Goal: Information Seeking & Learning: Find specific fact

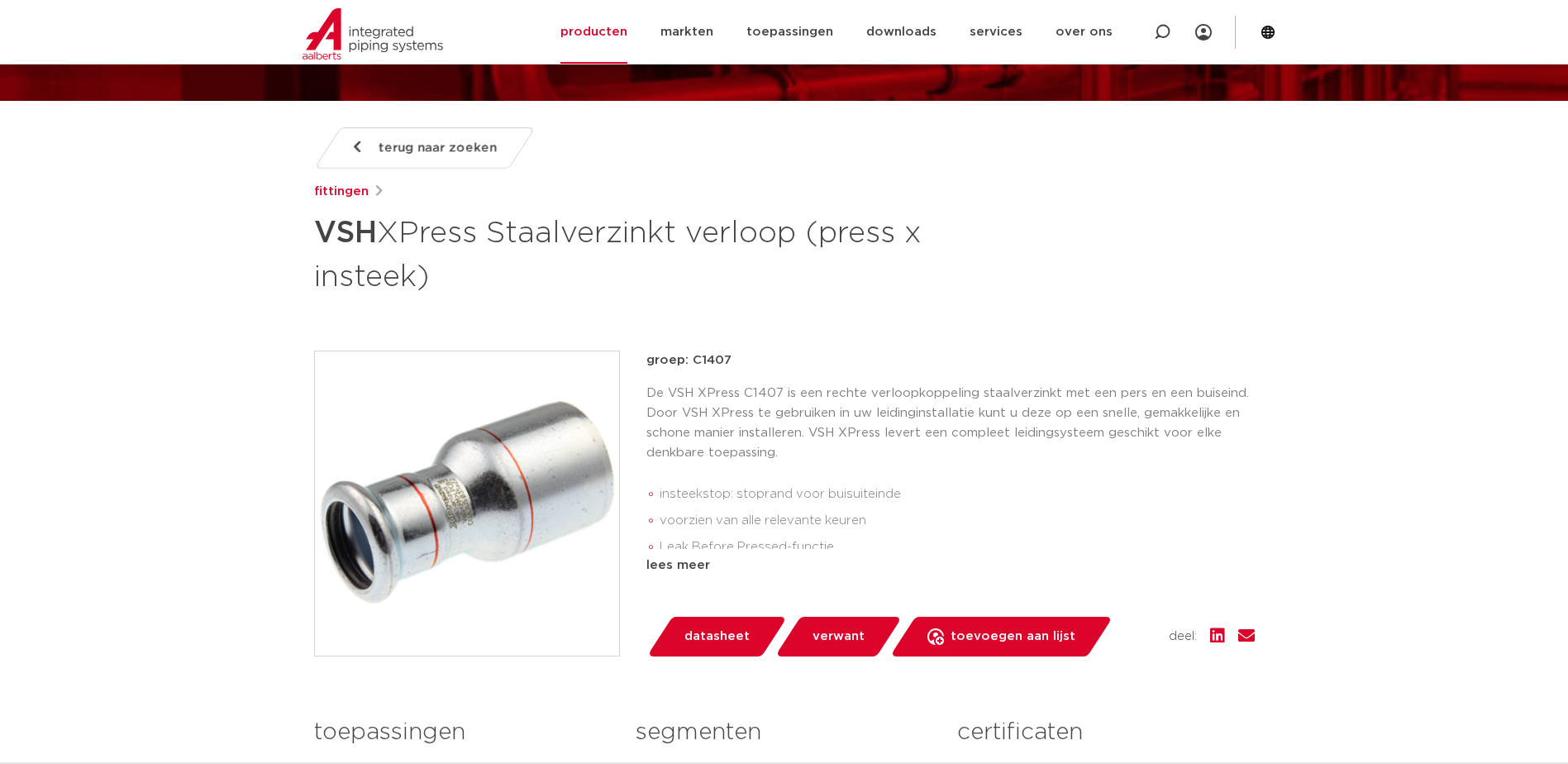
click at [1004, 299] on div "terug naar zoeken [GEOGRAPHIC_DATA] VSH XPress Staalverzinkt verloop (press x i…" at bounding box center [785, 551] width 967 height 846
drag, startPoint x: 1003, startPoint y: 308, endPoint x: 1007, endPoint y: 289, distance: 19.4
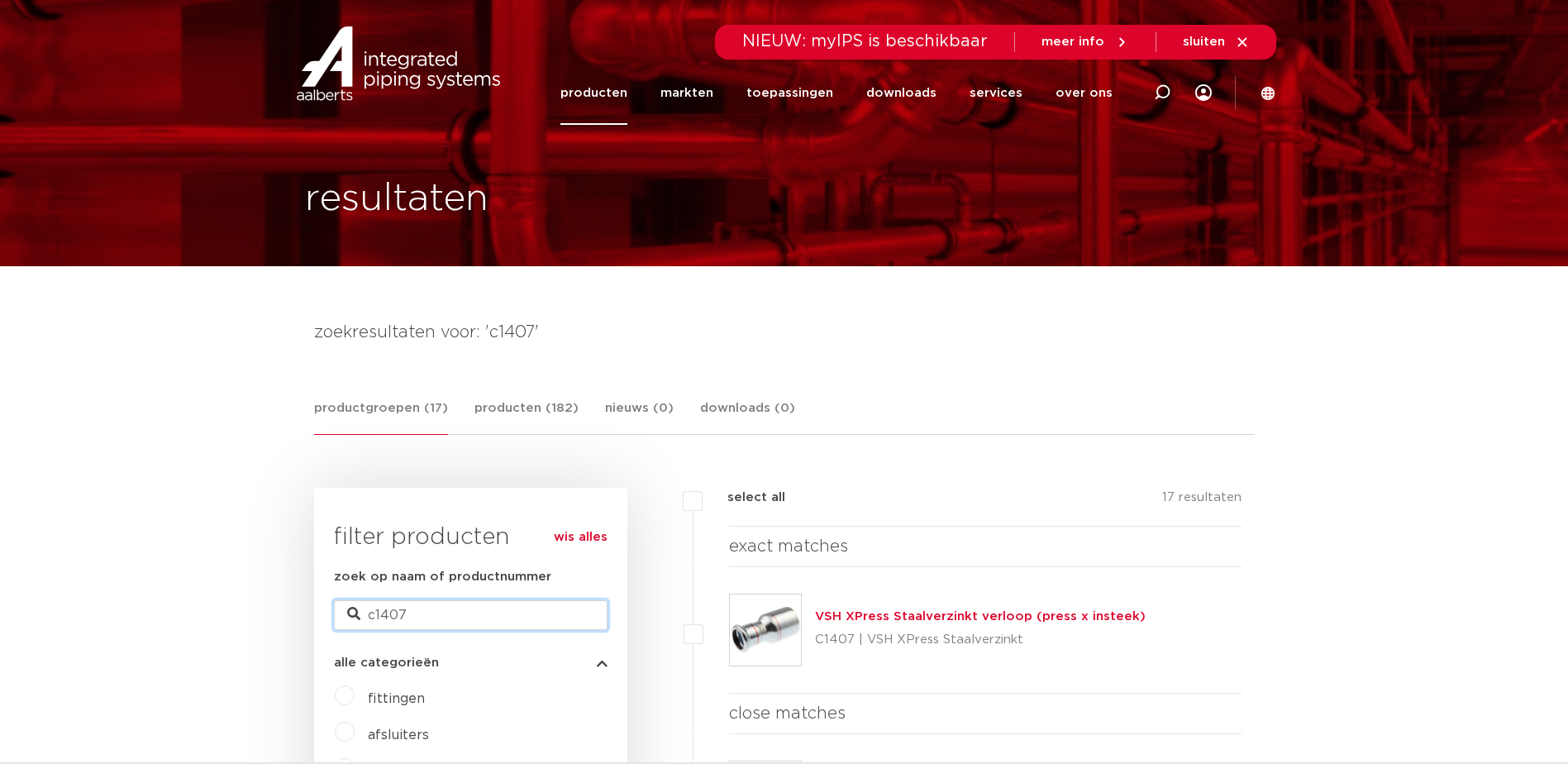
drag, startPoint x: 419, startPoint y: 607, endPoint x: 289, endPoint y: 624, distance: 131.1
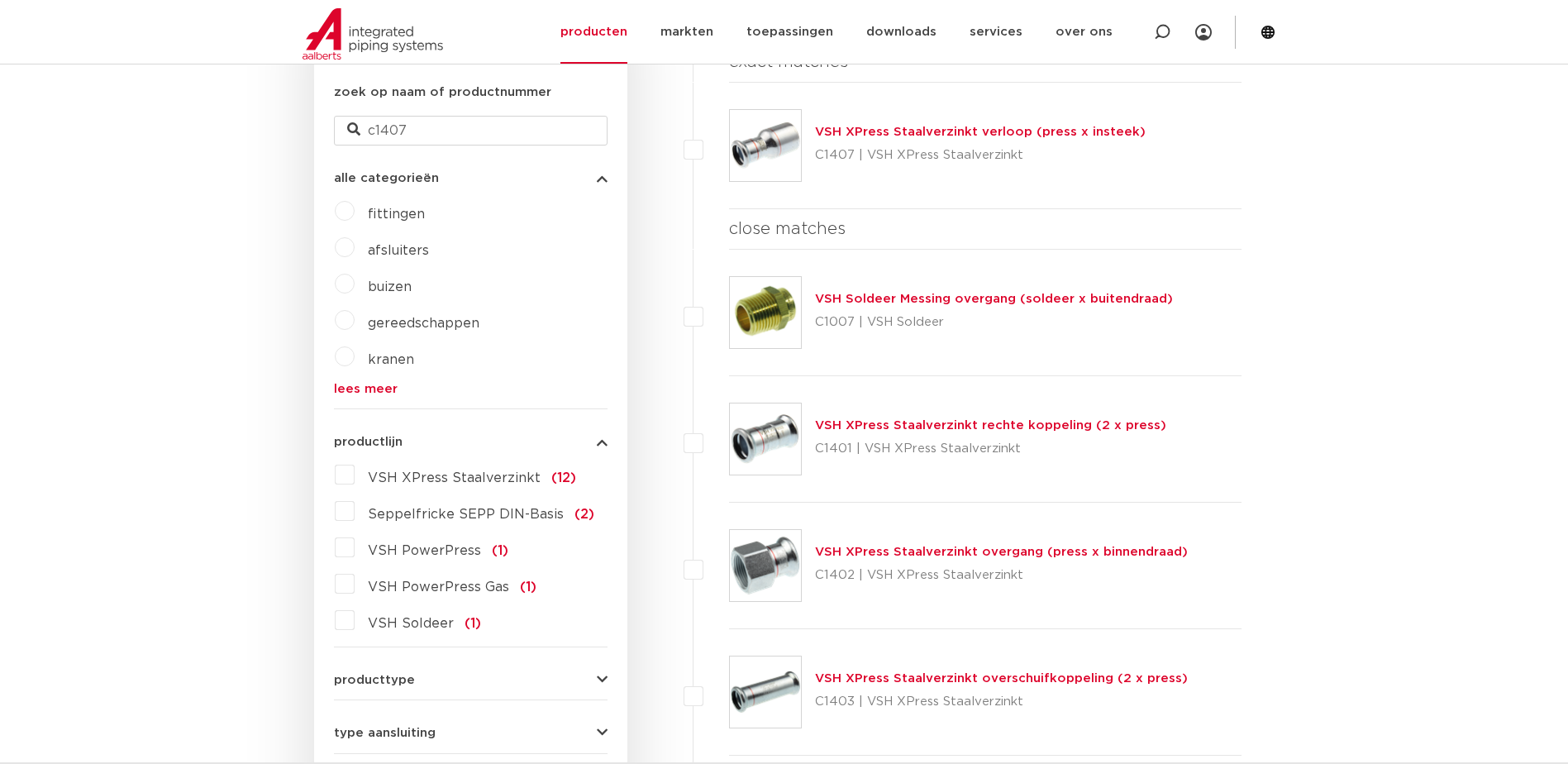
scroll to position [496, 0]
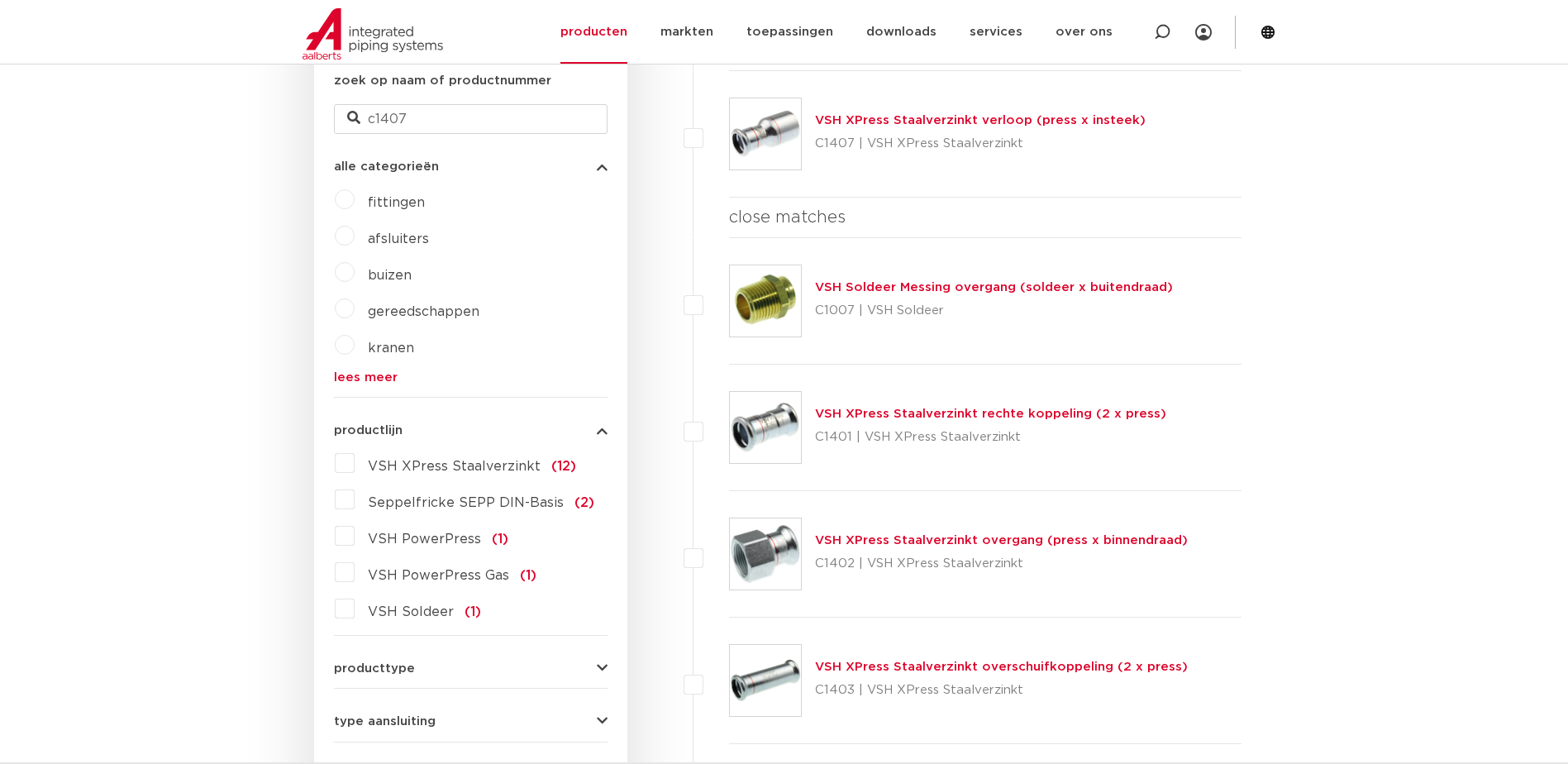
drag, startPoint x: 381, startPoint y: 375, endPoint x: 363, endPoint y: 362, distance: 22.2
click at [381, 376] on link "lees meer" at bounding box center [471, 377] width 274 height 13
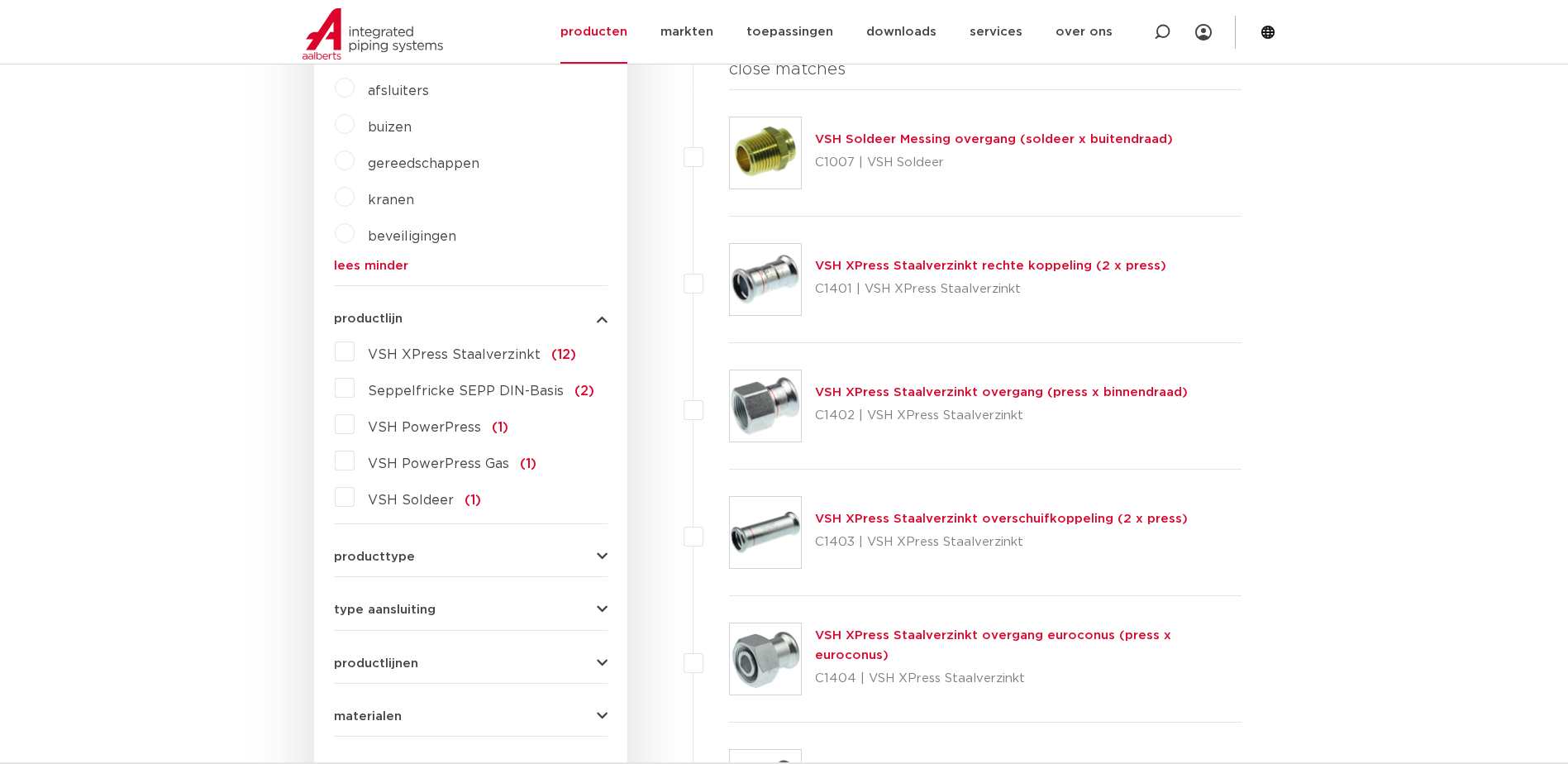
scroll to position [661, 0]
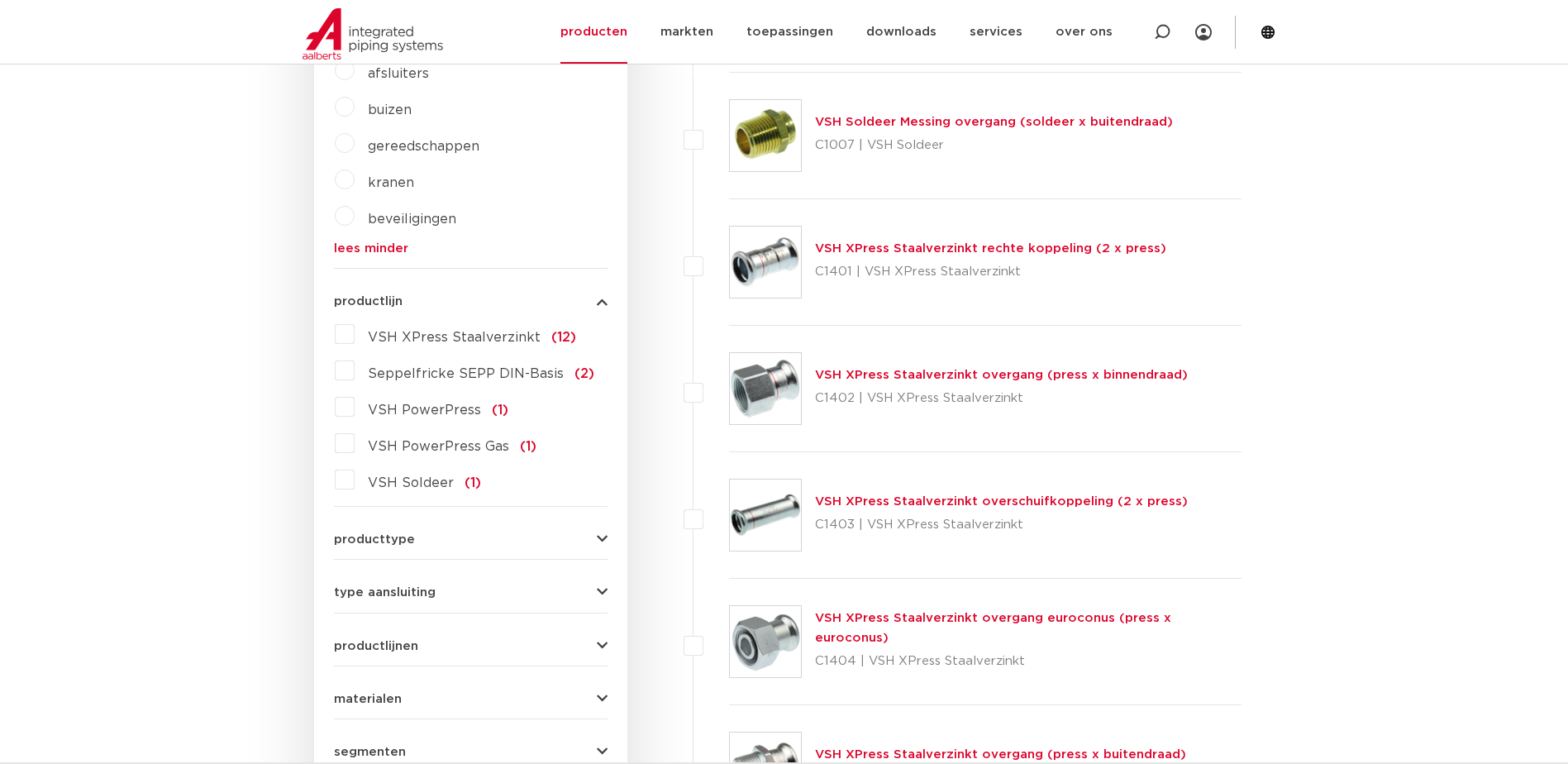
click at [479, 540] on button "producttype" at bounding box center [471, 540] width 274 height 13
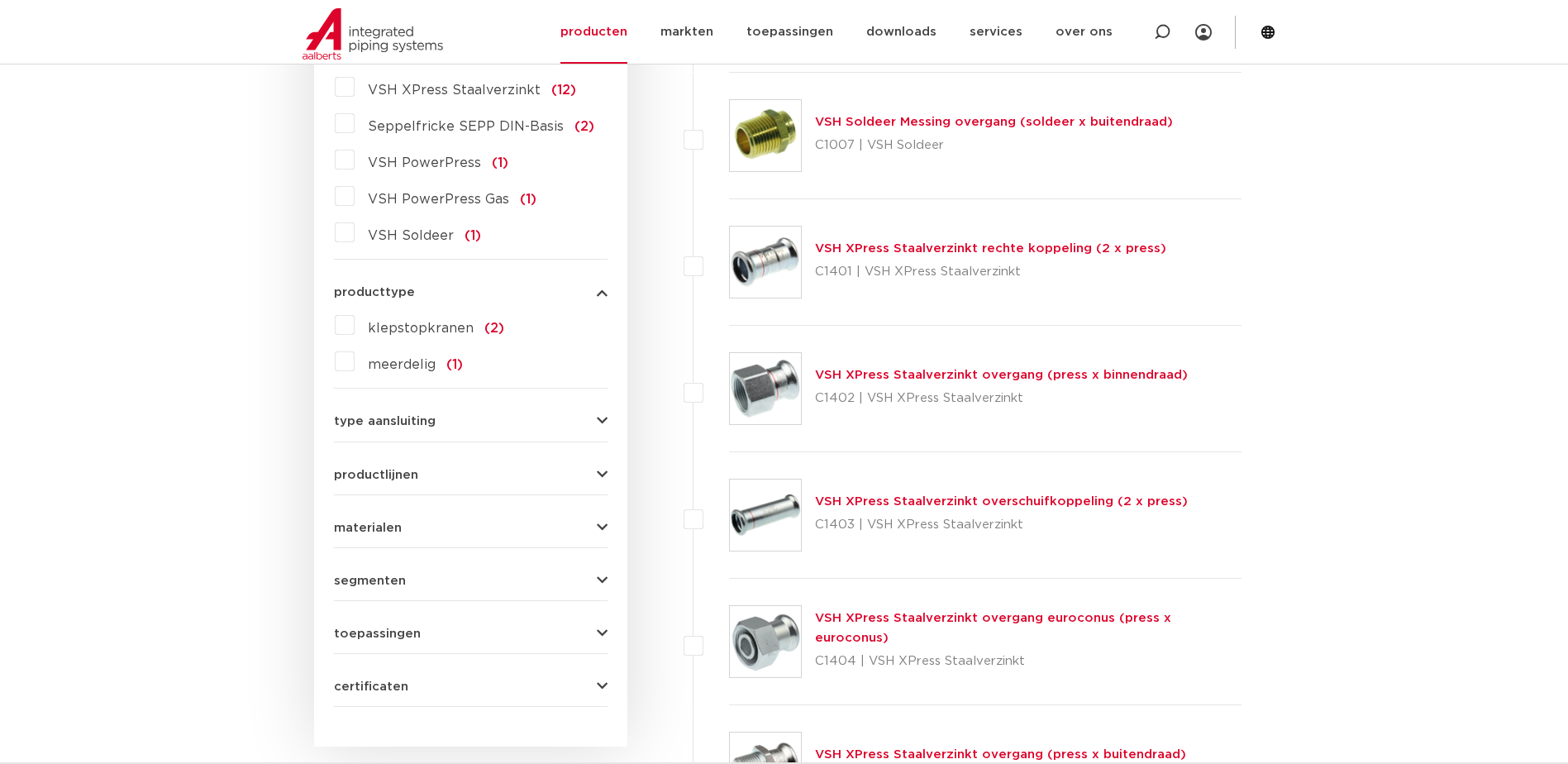
click at [398, 425] on span "type aansluiting" at bounding box center [385, 421] width 102 height 13
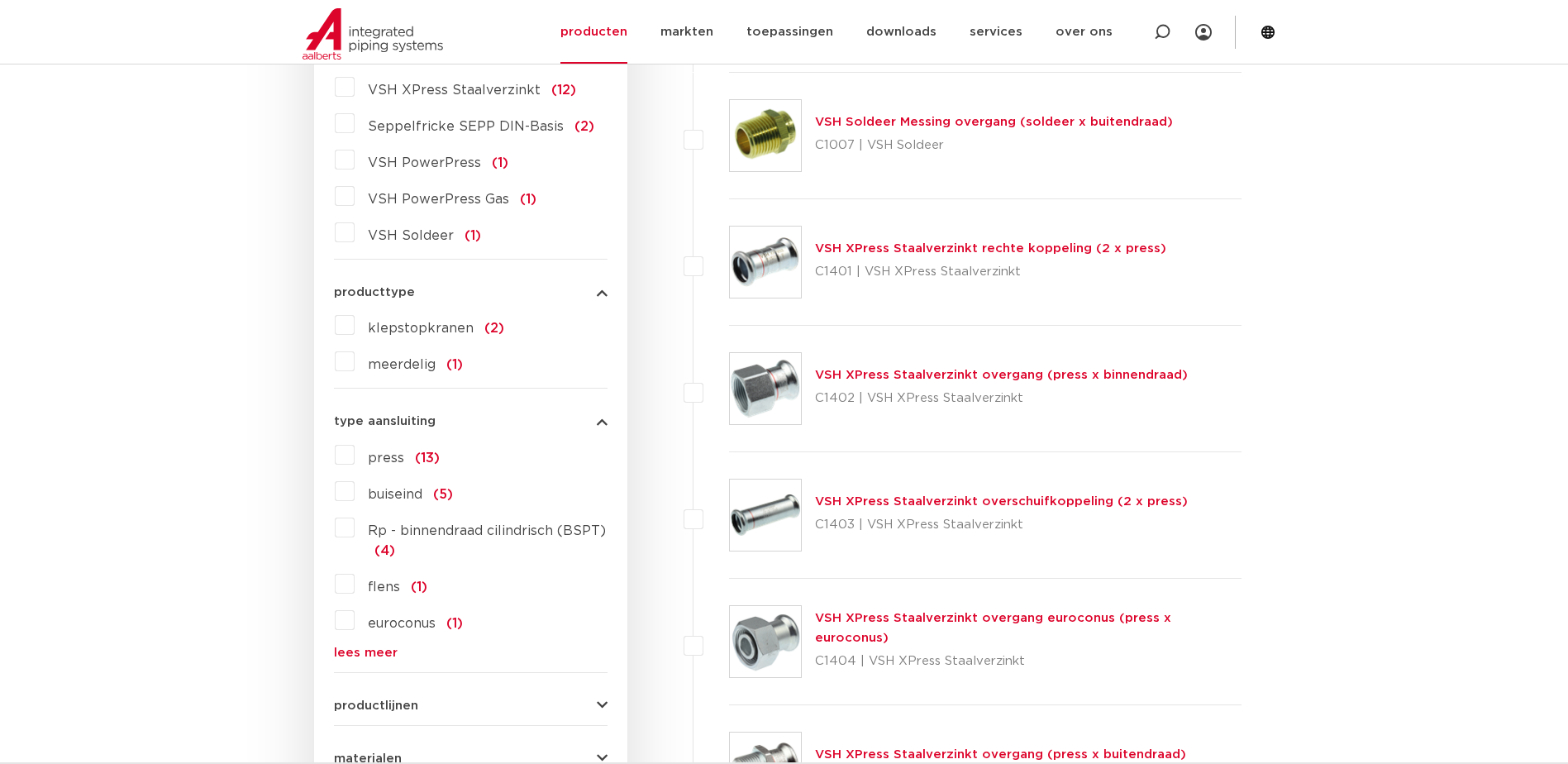
click at [367, 647] on link "lees meer" at bounding box center [471, 653] width 274 height 13
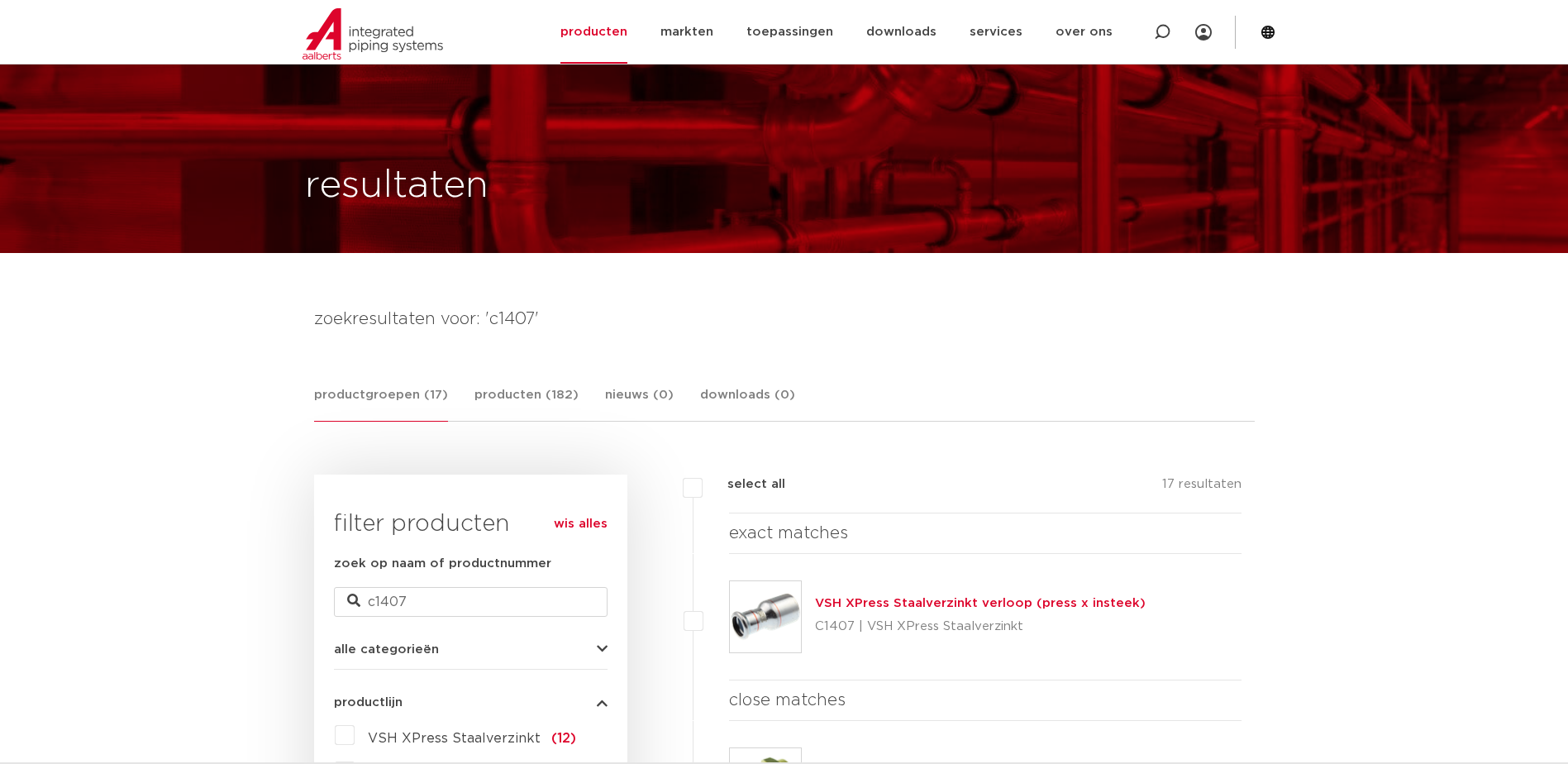
scroll to position [0, 0]
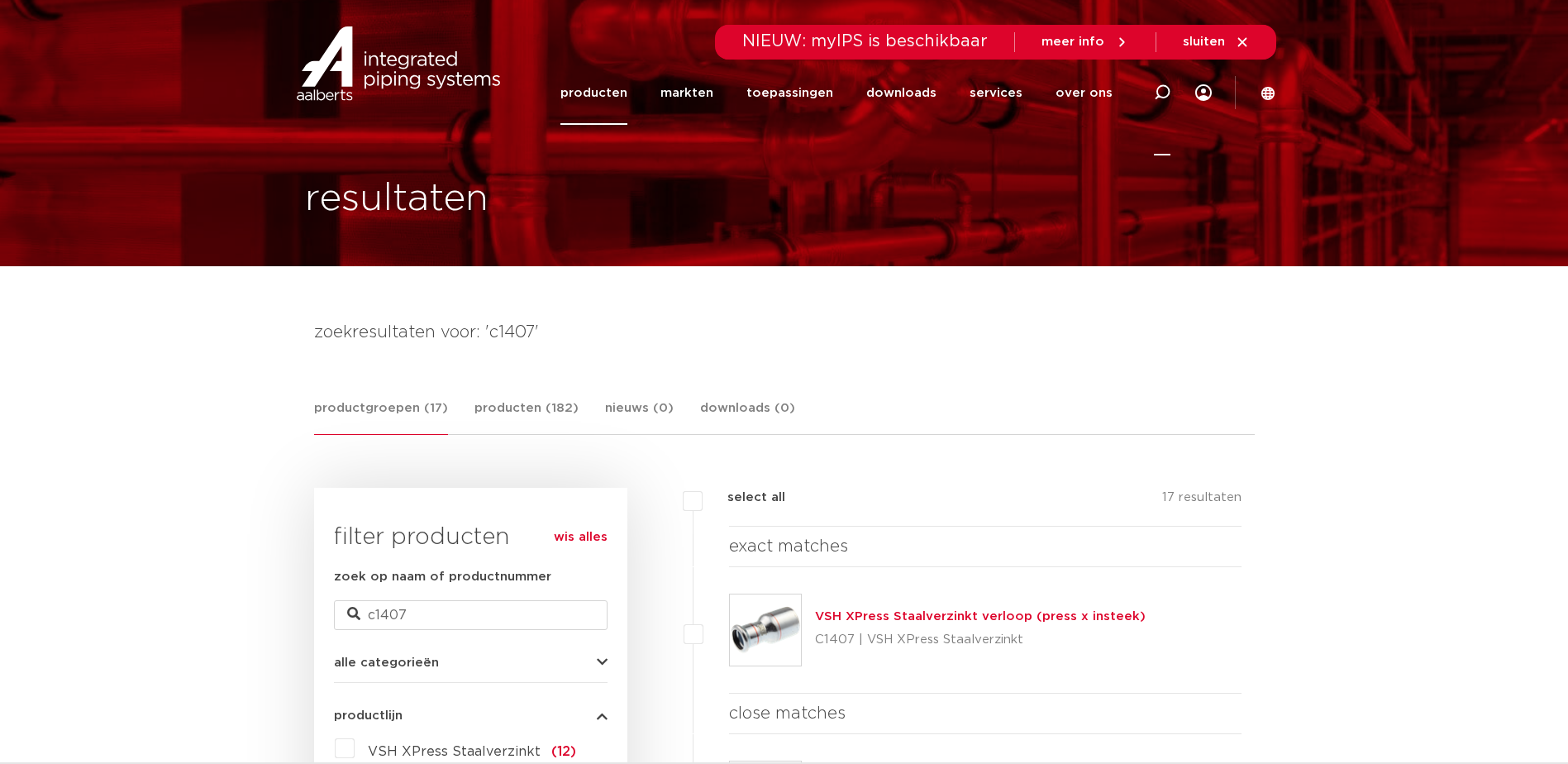
click at [1159, 98] on icon at bounding box center [1162, 93] width 16 height 16
type input "overgang"
click button "Zoeken" at bounding box center [0, 0] width 0 height 0
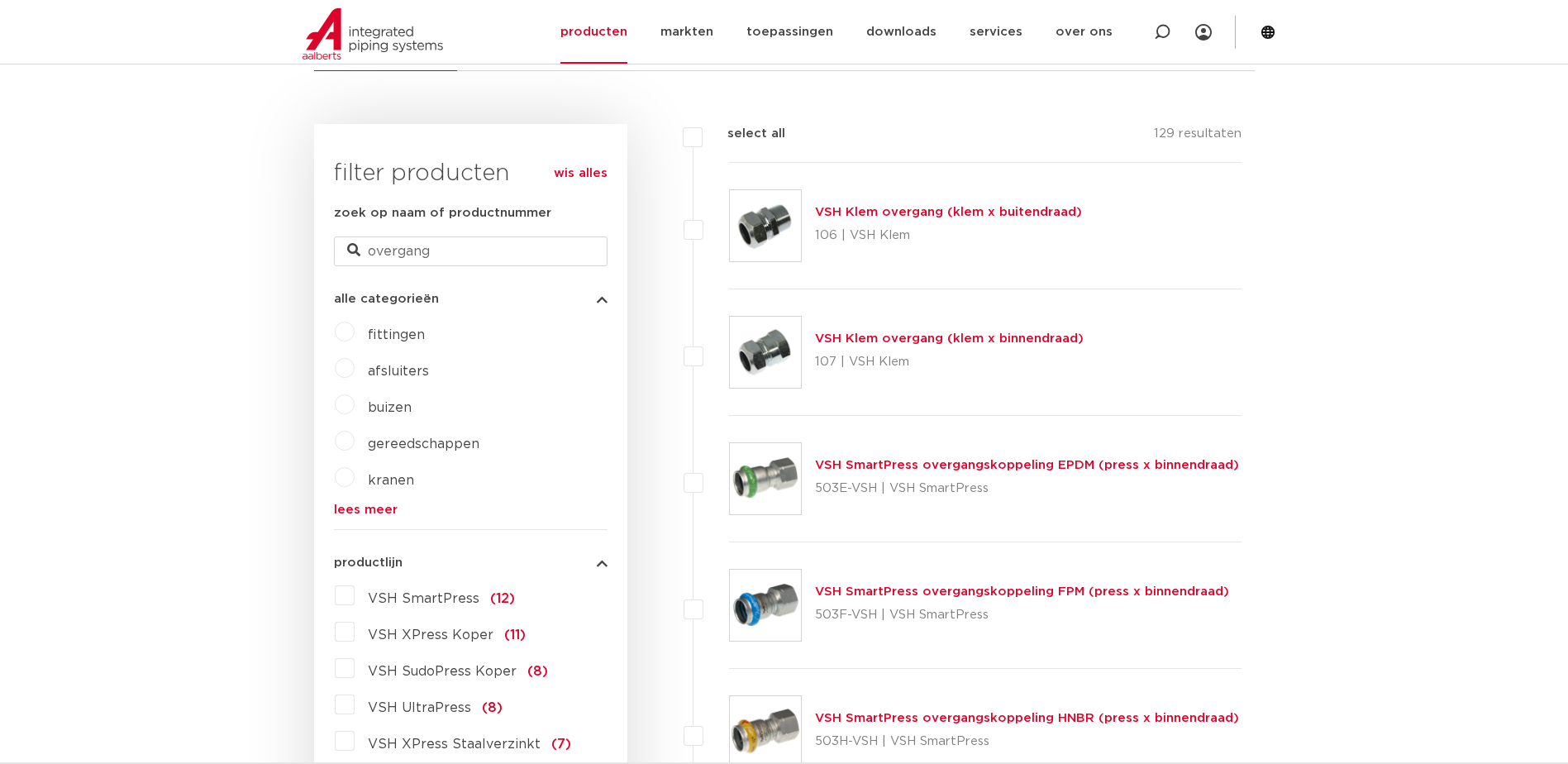
scroll to position [496, 0]
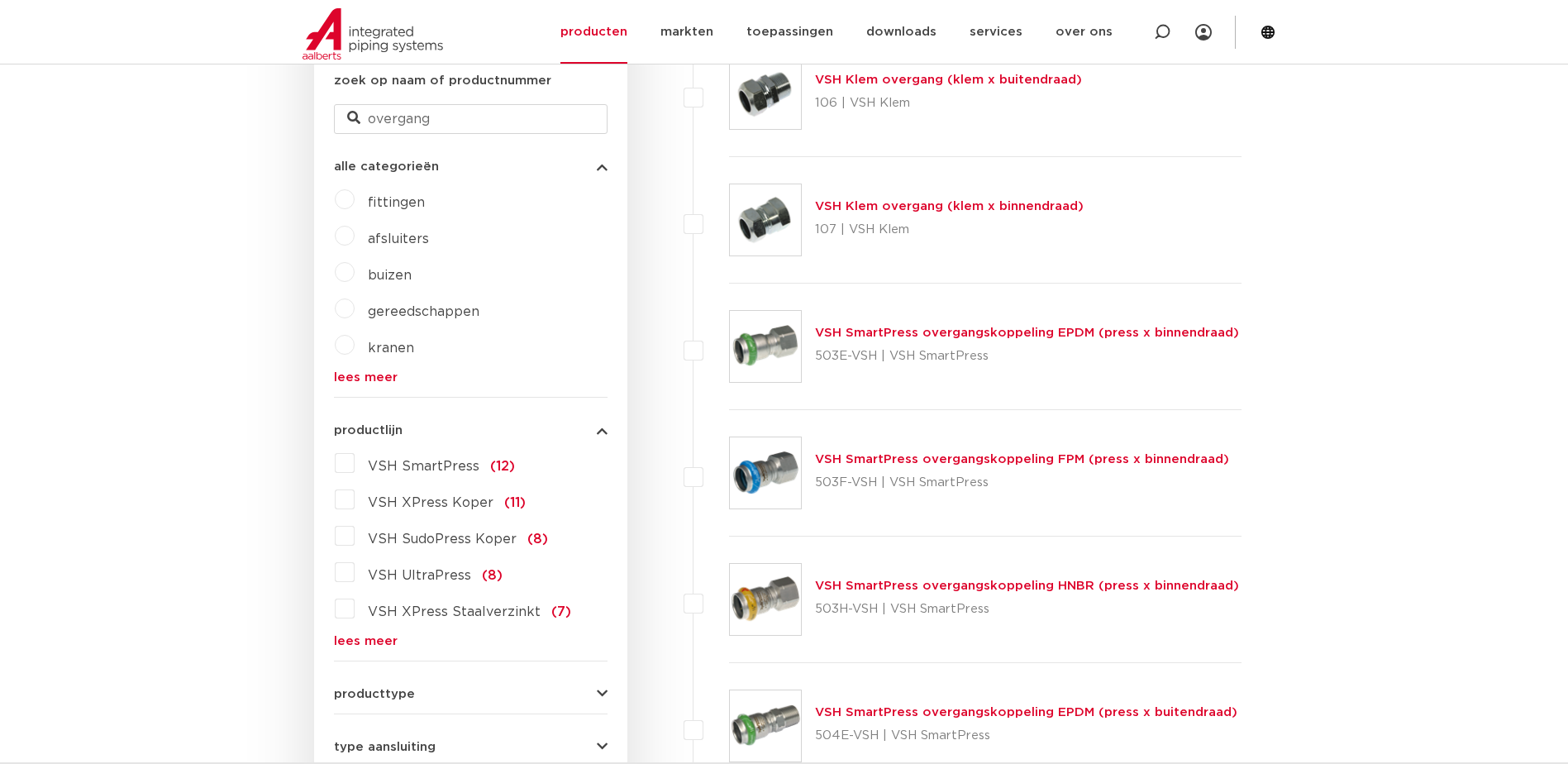
click at [375, 640] on link "lees meer" at bounding box center [471, 641] width 274 height 13
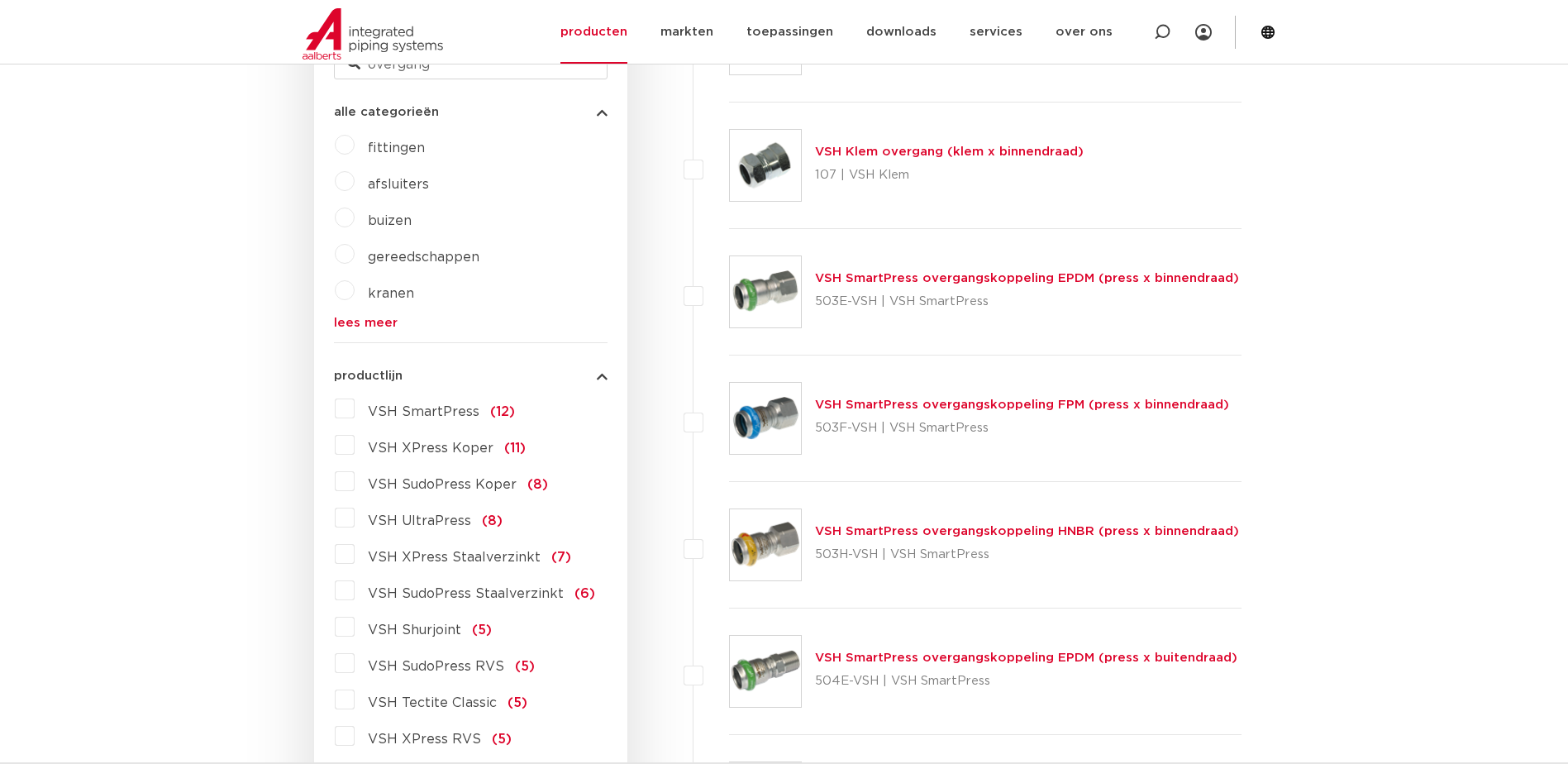
scroll to position [579, 0]
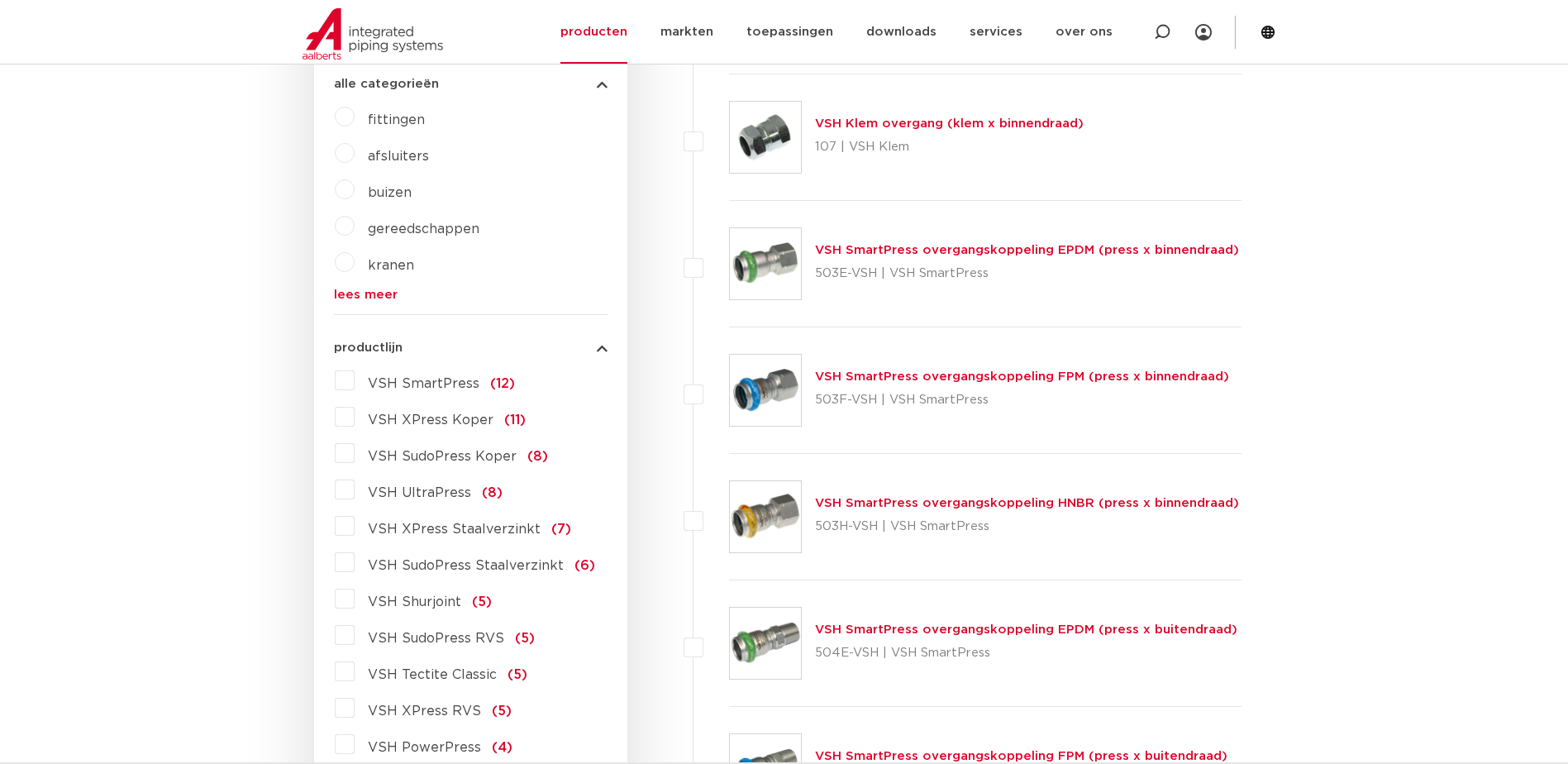
click at [354, 527] on label "VSH XPress Staalverzinkt (7)" at bounding box center [463, 526] width 216 height 27
click at [0, 0] on input "VSH XPress Staalverzinkt (7)" at bounding box center [0, 0] width 0 height 0
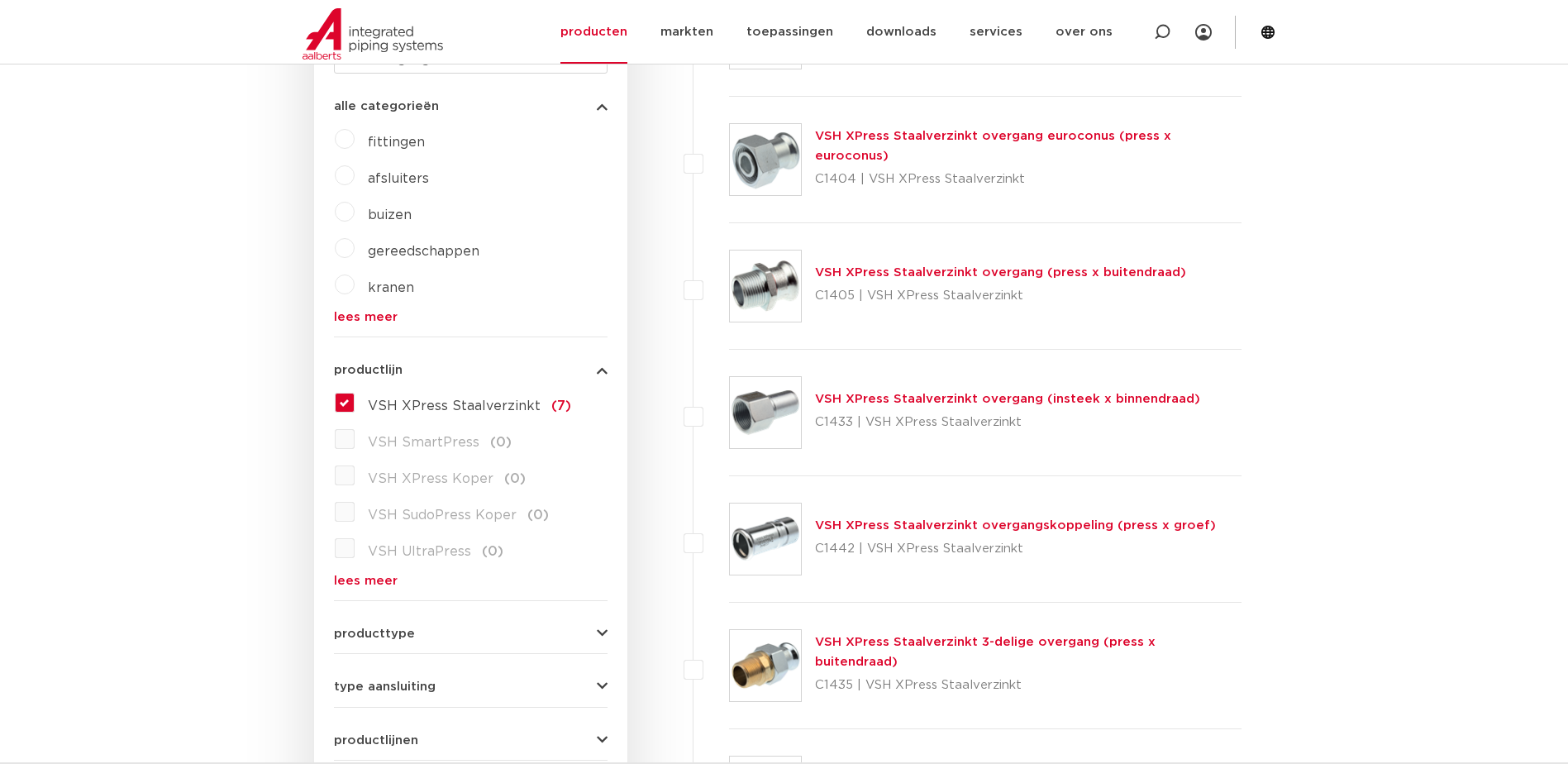
scroll to position [579, 0]
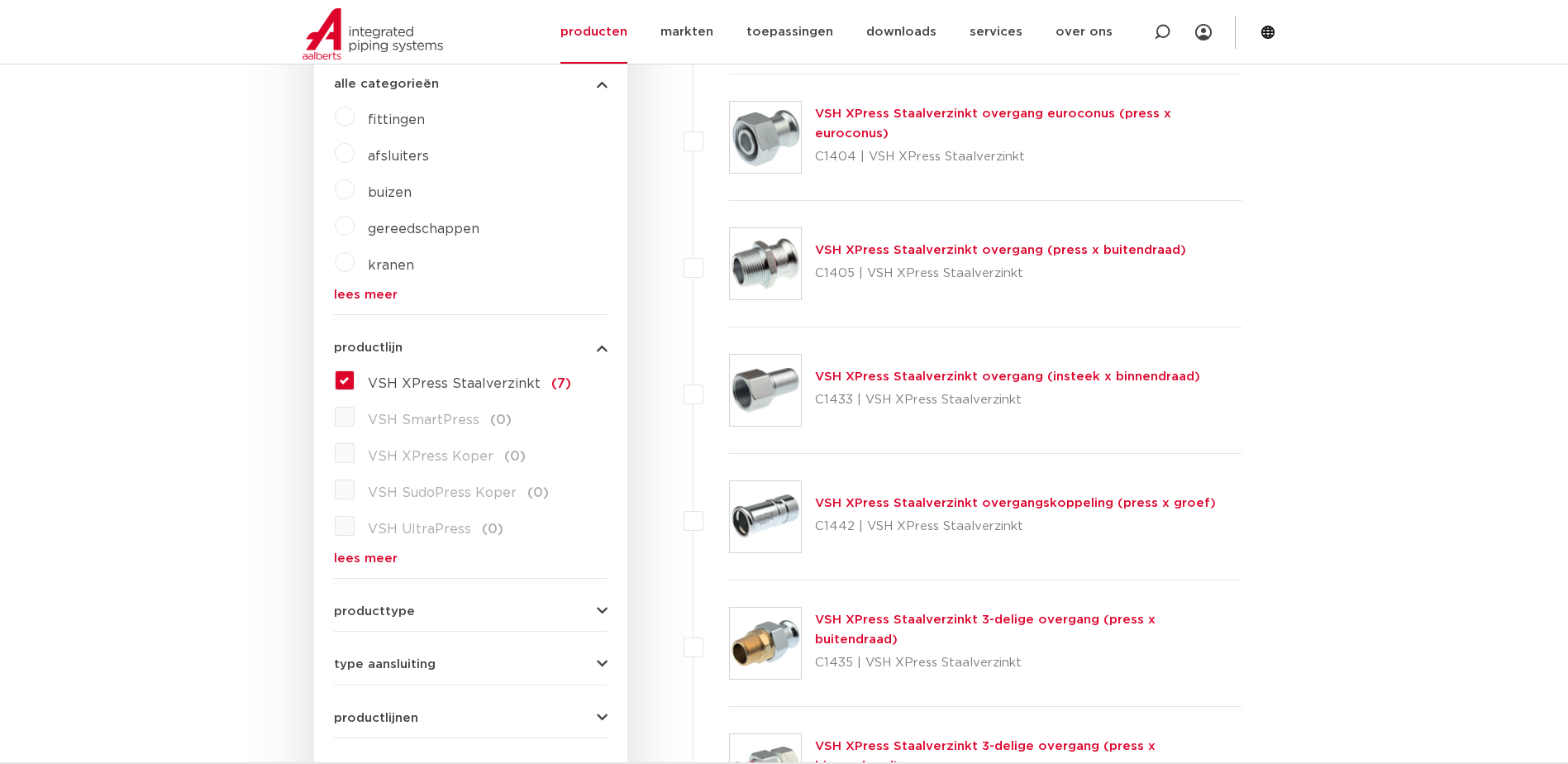
click at [217, 435] on body "Zoeken NIEUW: myIPS is beschikbaar meer info sluiten producten markten toepassi…" at bounding box center [784, 687] width 1568 height 2532
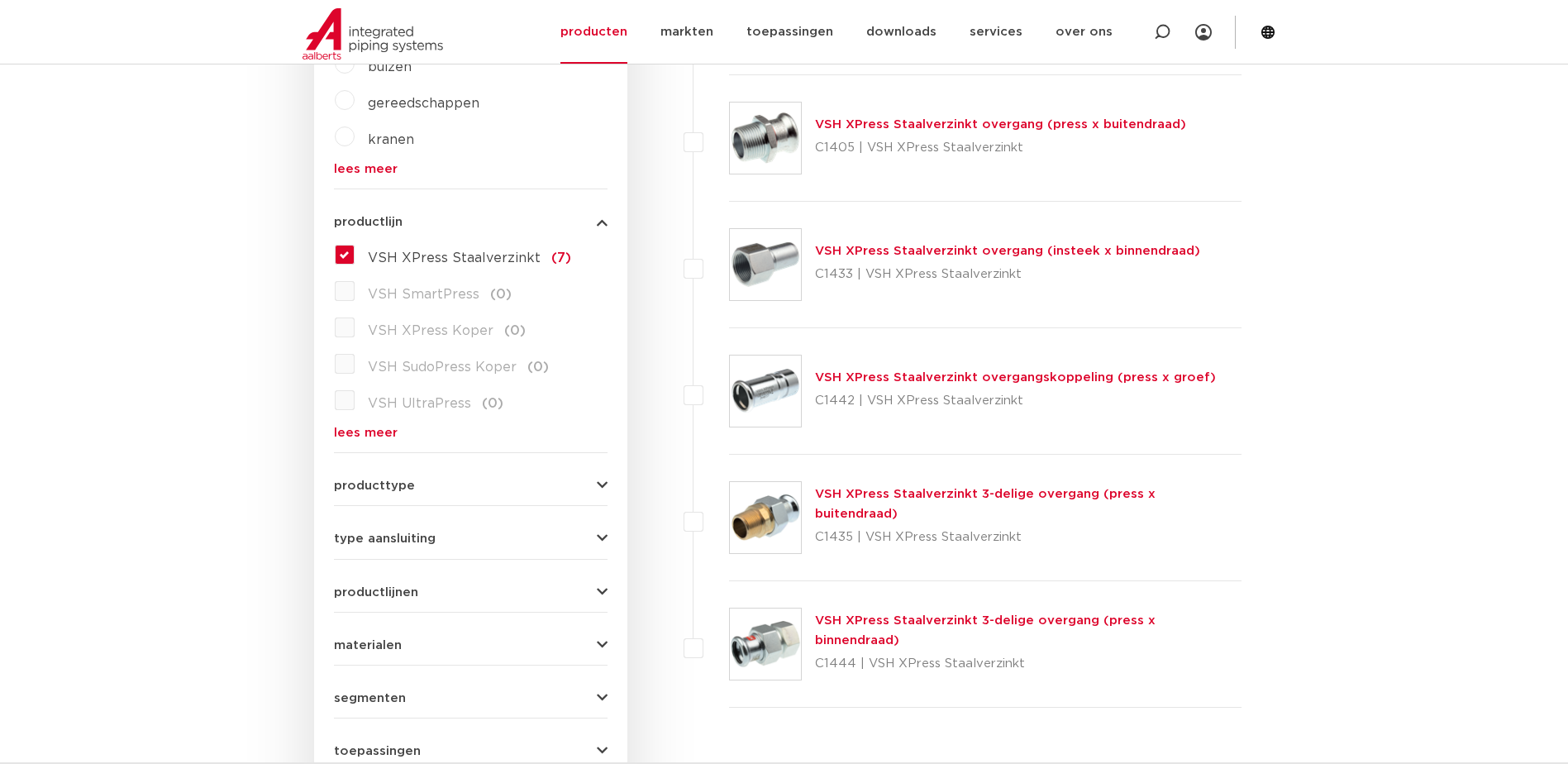
scroll to position [744, 0]
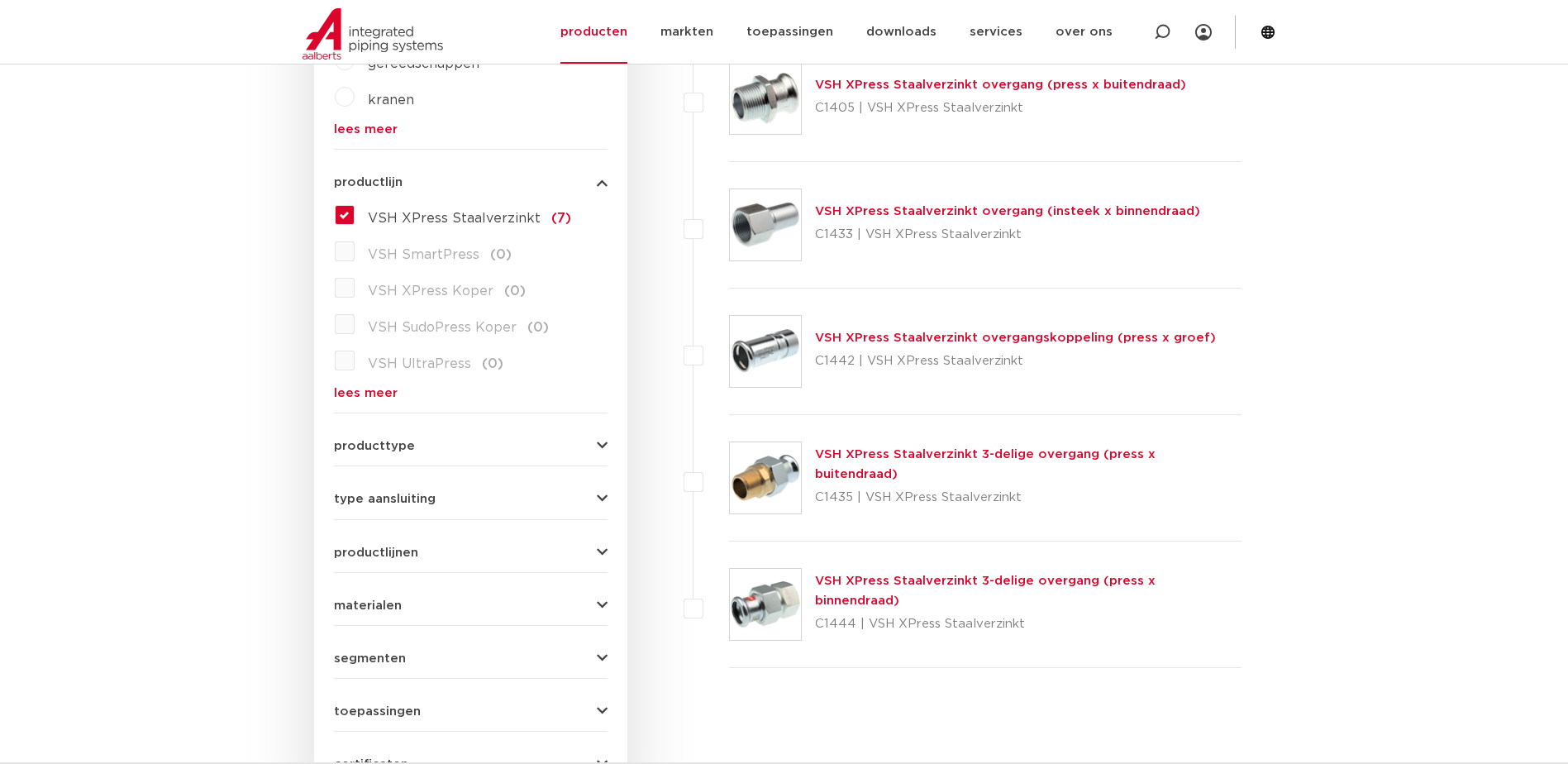
click at [1149, 339] on link "VSH XPress Staalverzinkt overgangskoppeling (press x groef)" at bounding box center [1016, 338] width 401 height 13
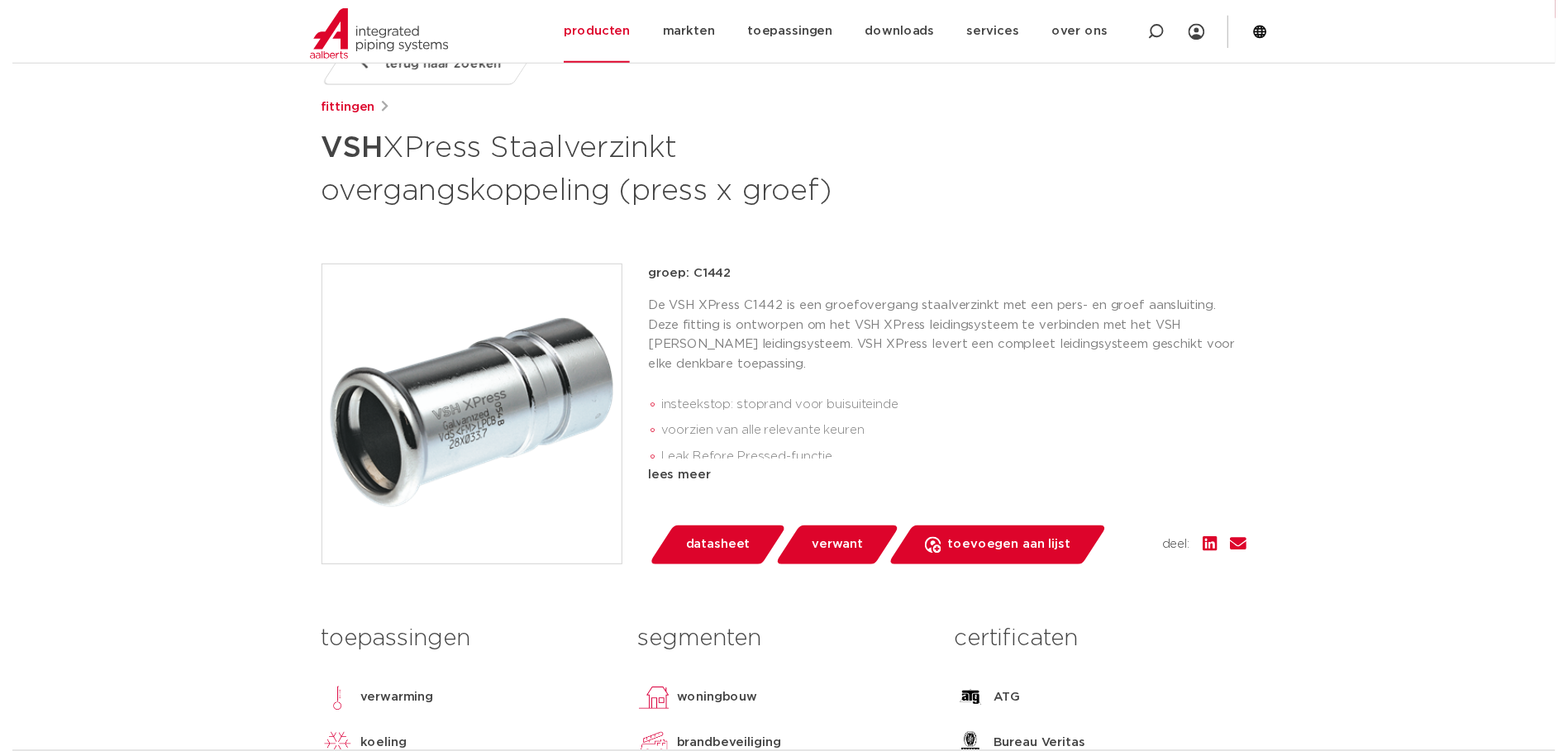
scroll to position [413, 0]
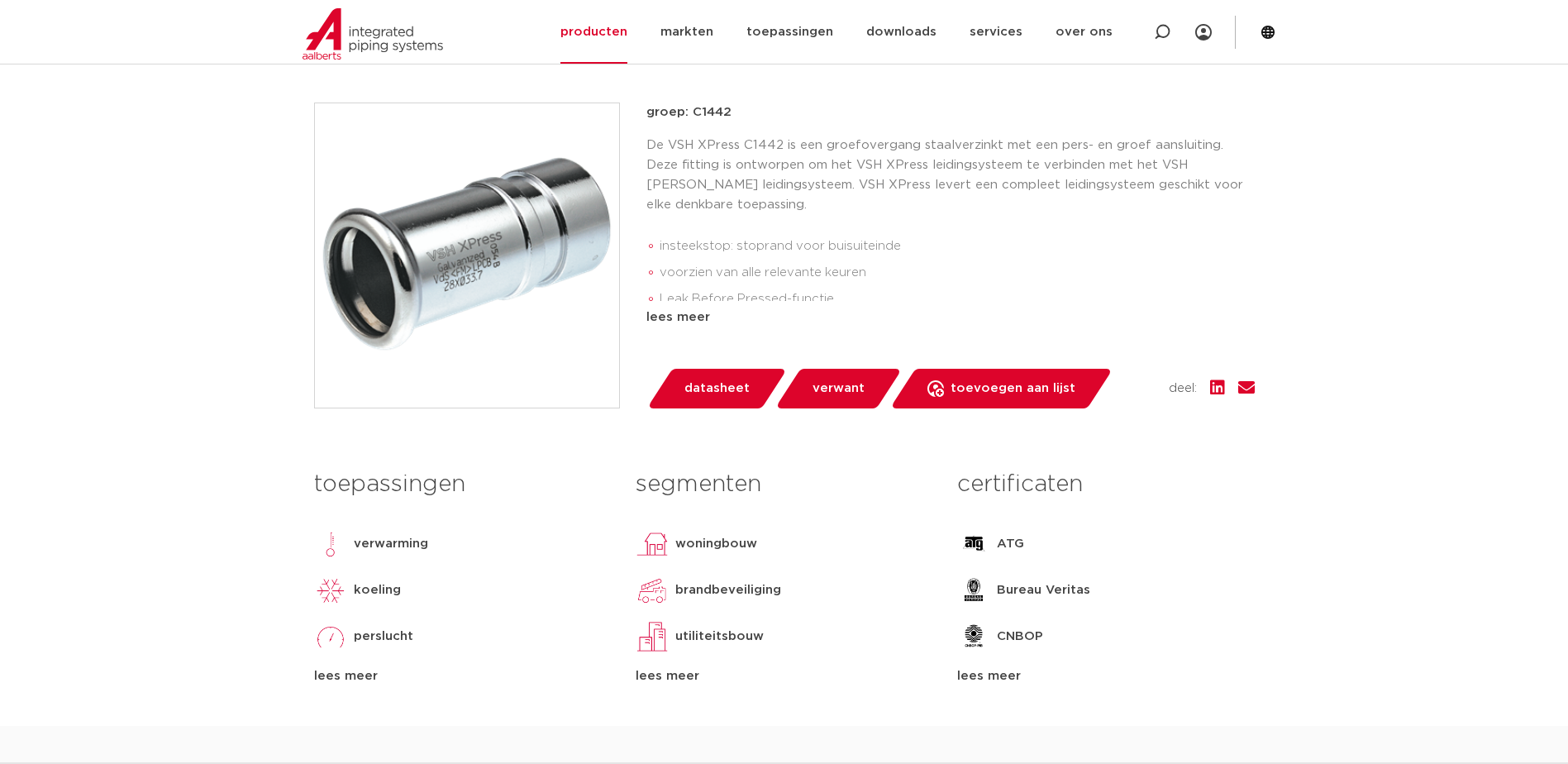
click at [703, 386] on span "datasheet" at bounding box center [716, 388] width 65 height 27
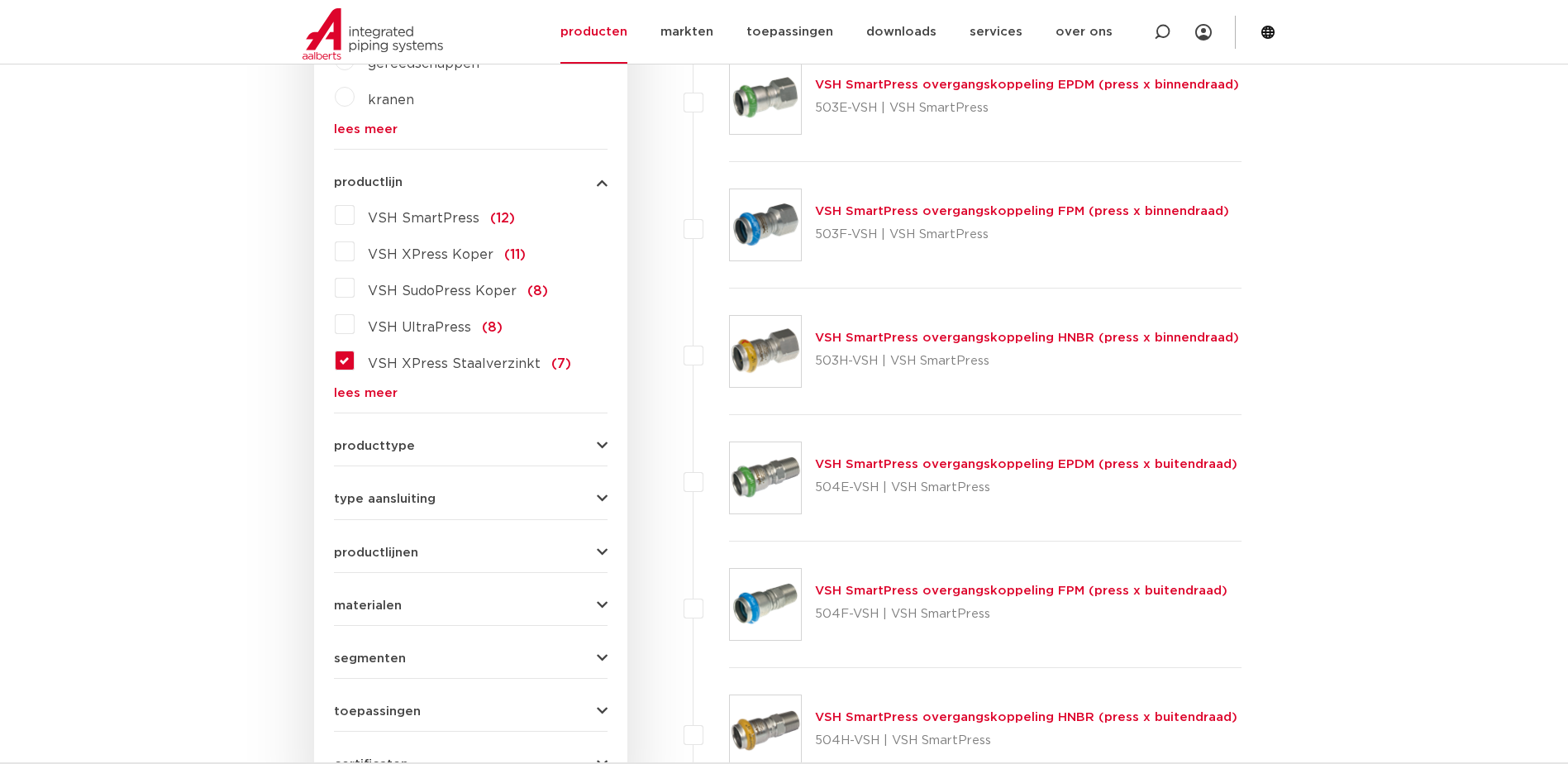
click at [354, 360] on label "VSH XPress Staalverzinkt (7)" at bounding box center [463, 360] width 216 height 27
click at [0, 0] on input "VSH XPress Staalverzinkt (7)" at bounding box center [0, 0] width 0 height 0
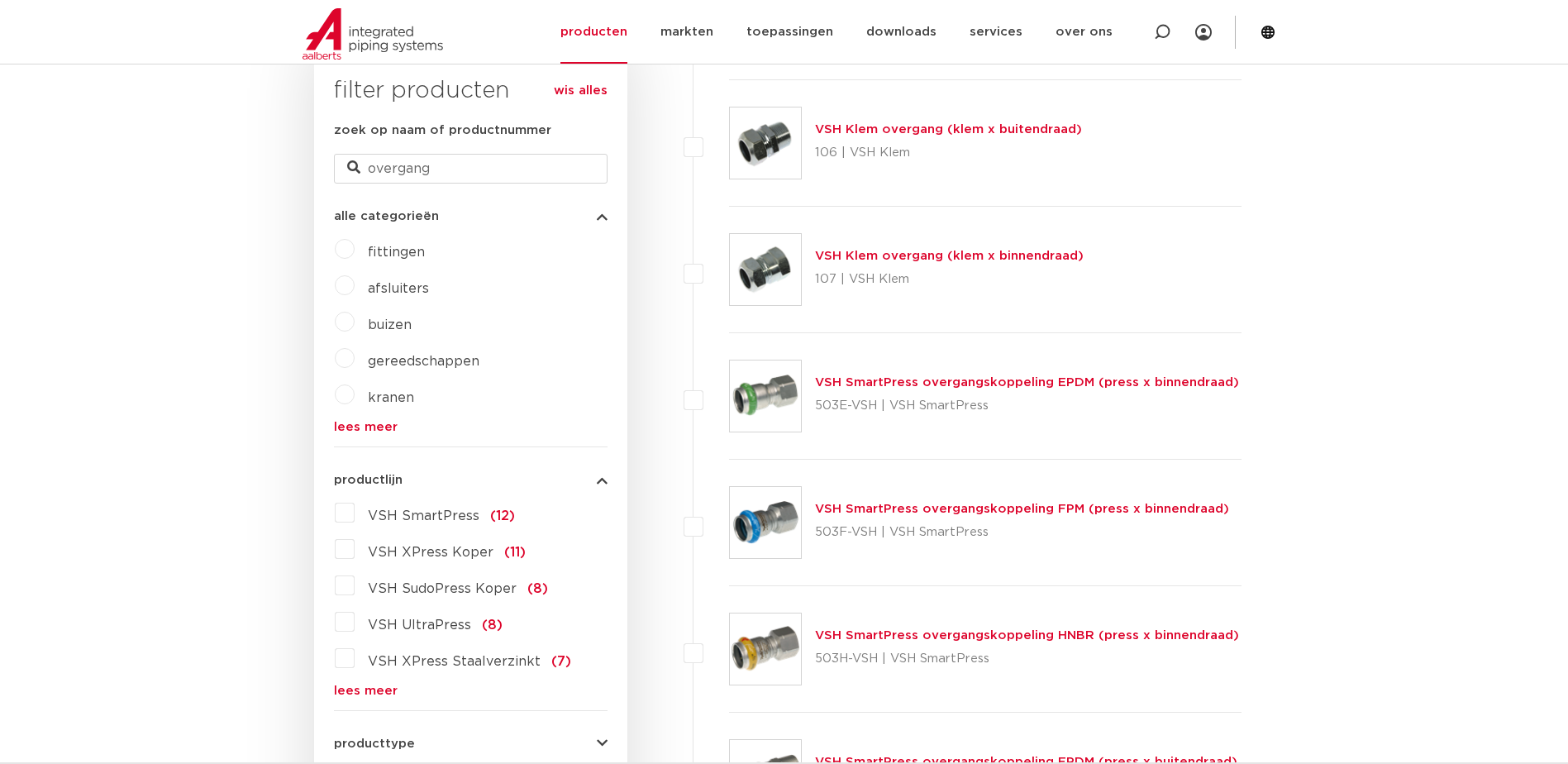
scroll to position [471, 0]
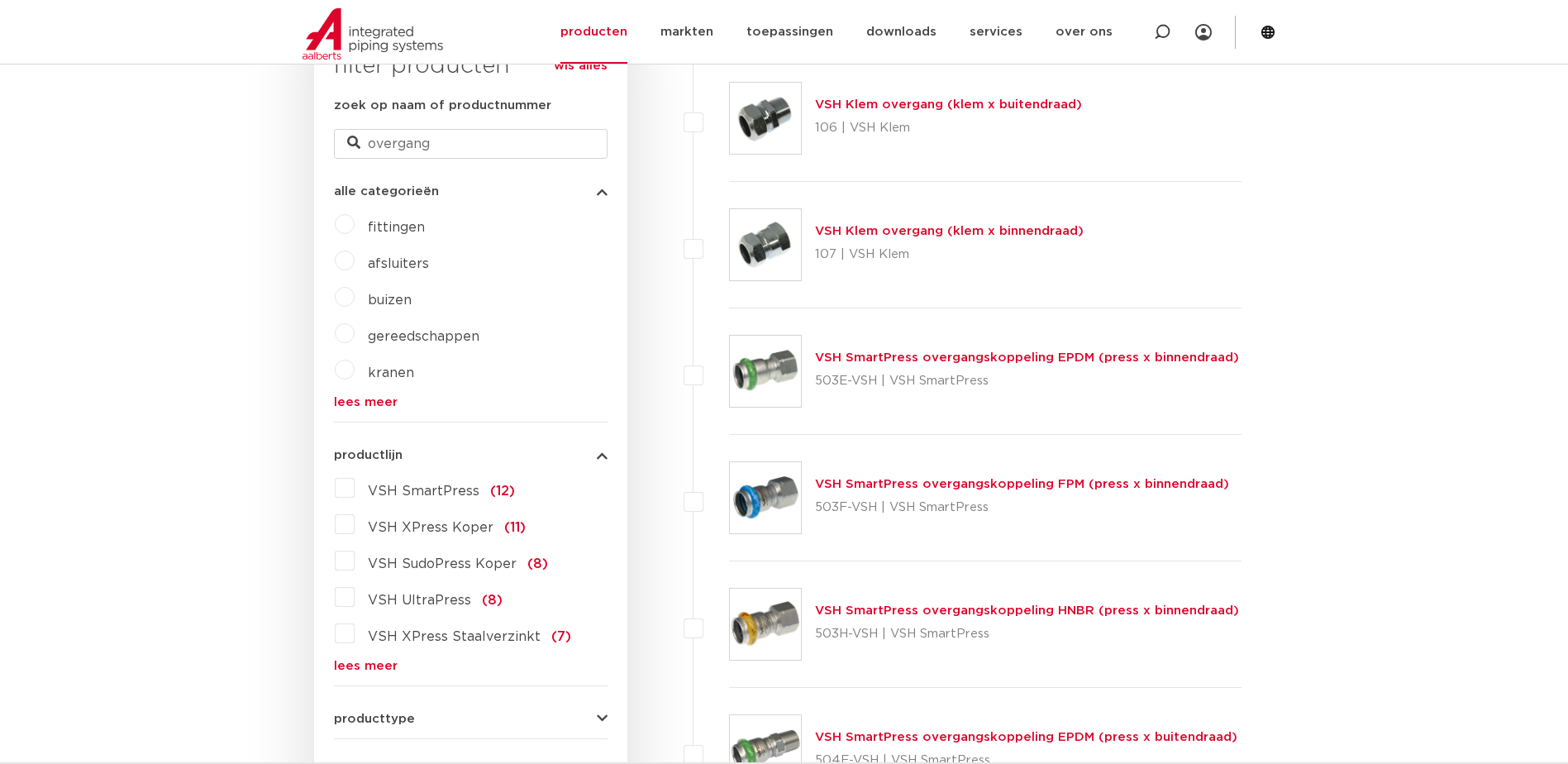
click at [359, 665] on link "lees meer" at bounding box center [471, 666] width 274 height 13
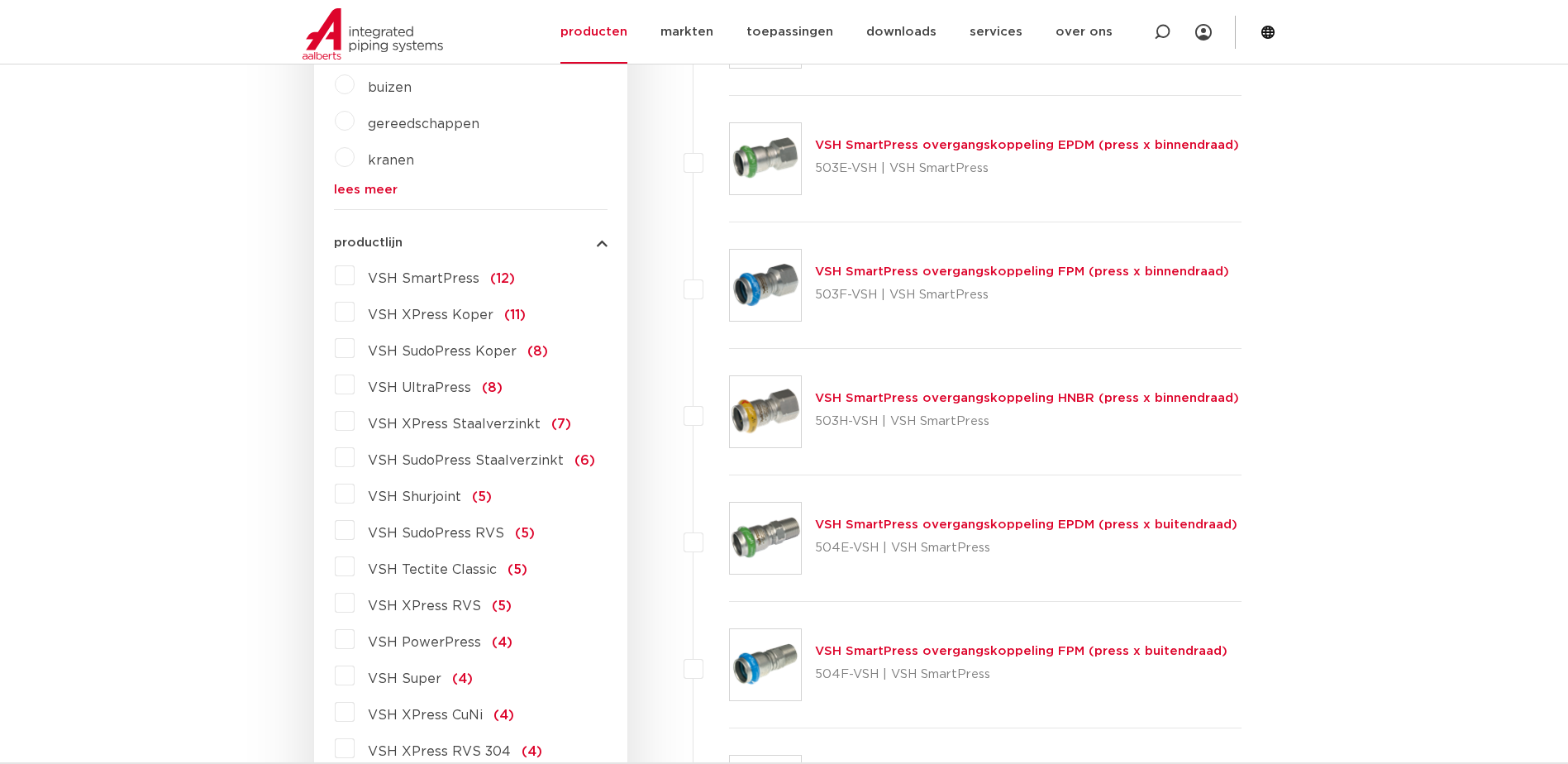
scroll to position [719, 0]
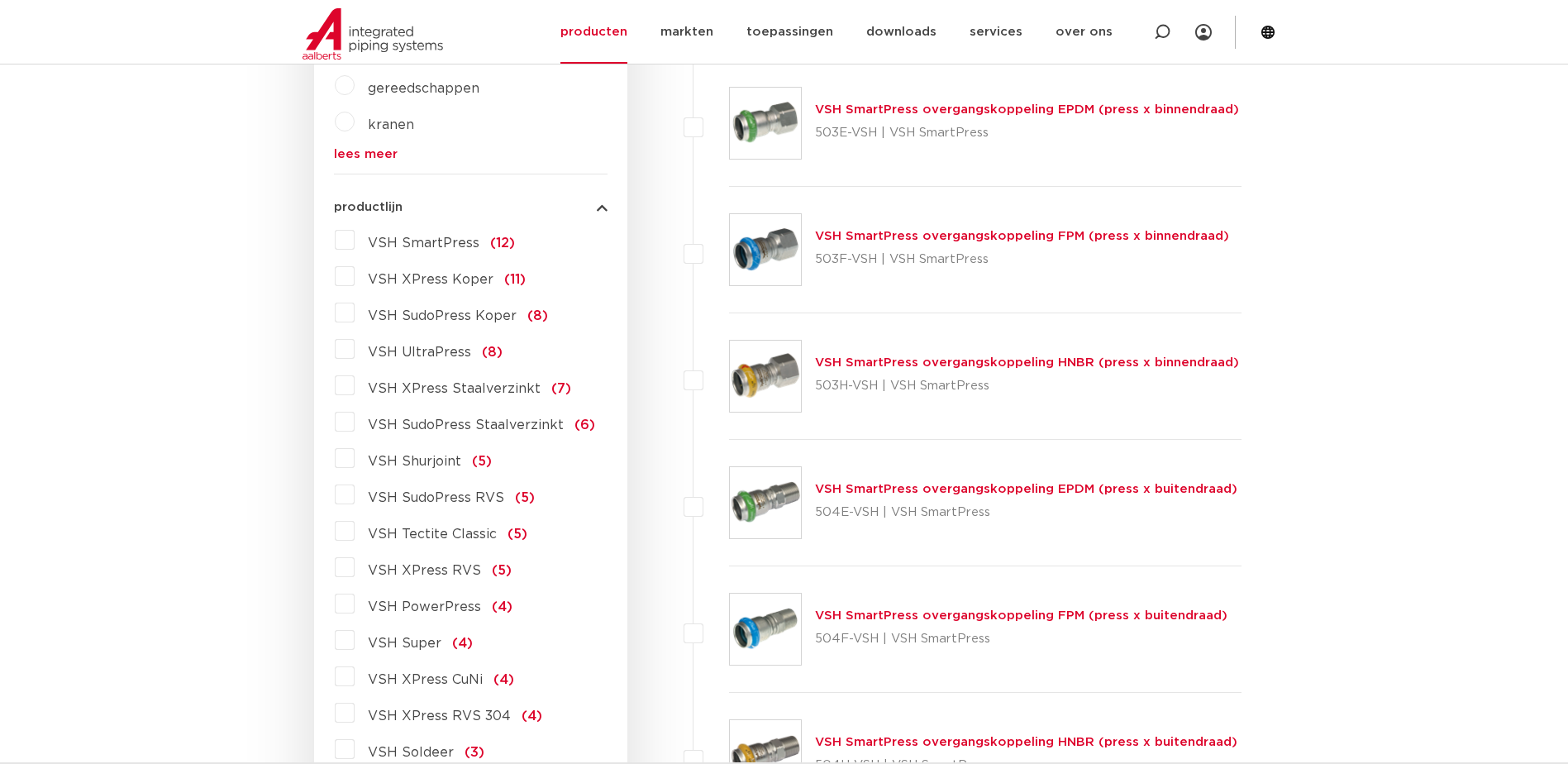
click at [354, 608] on label "VSH PowerPress (4)" at bounding box center [433, 603] width 158 height 27
click at [0, 0] on input "VSH PowerPress (4)" at bounding box center [0, 0] width 0 height 0
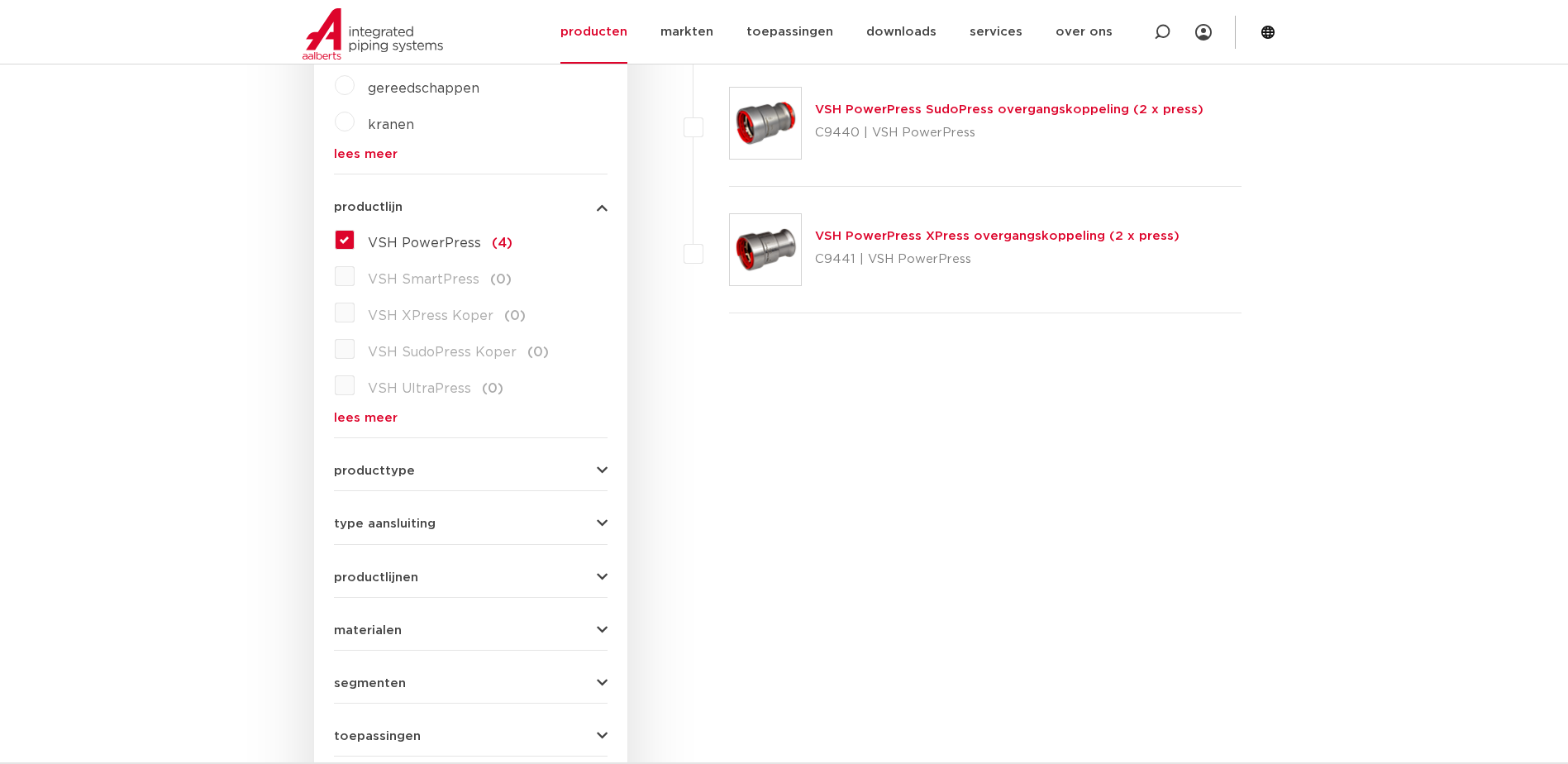
scroll to position [388, 0]
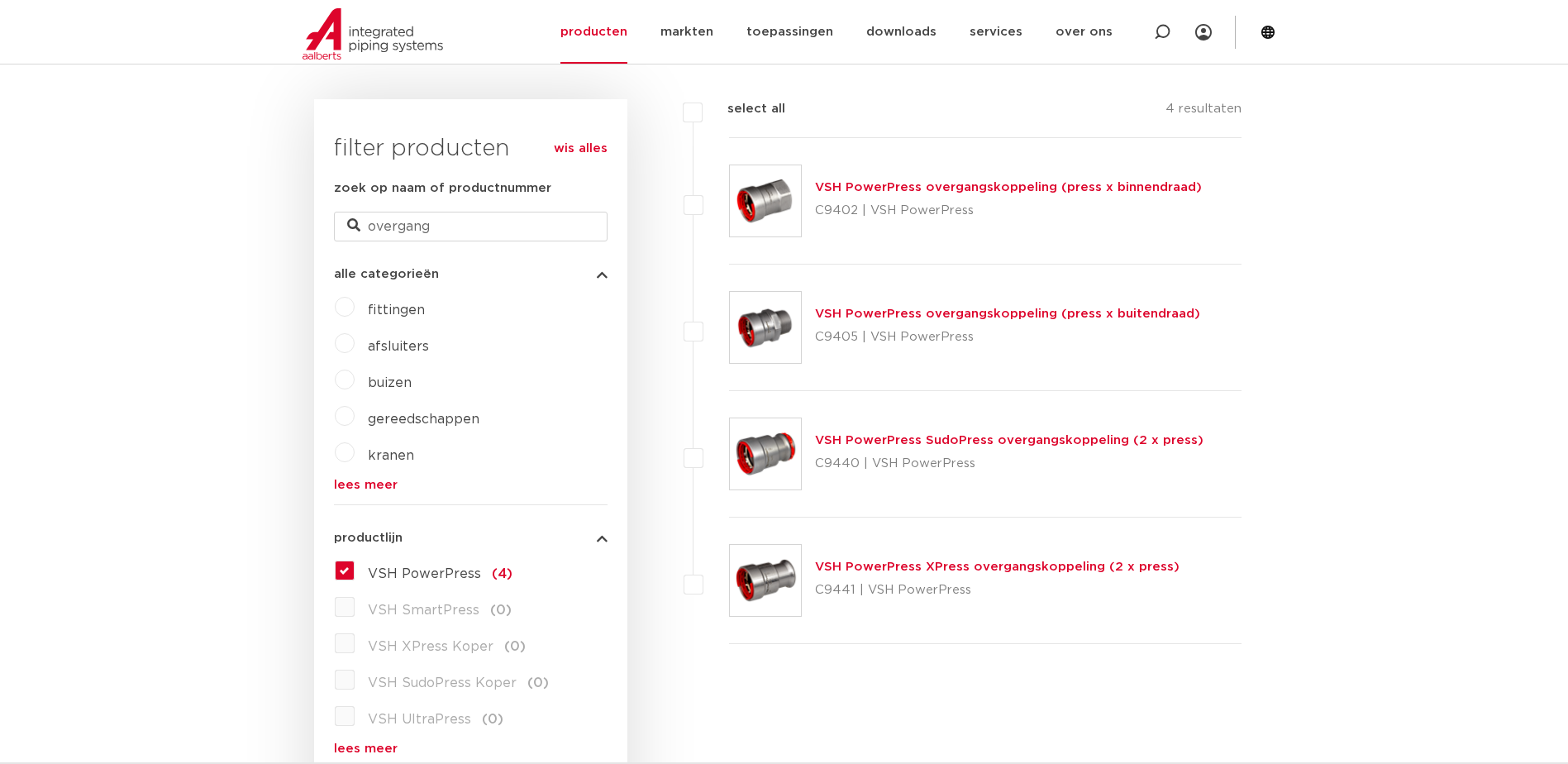
click at [1008, 569] on link "VSH PowerPress XPress overgangskoppeling (2 x press)" at bounding box center [997, 567] width 365 height 13
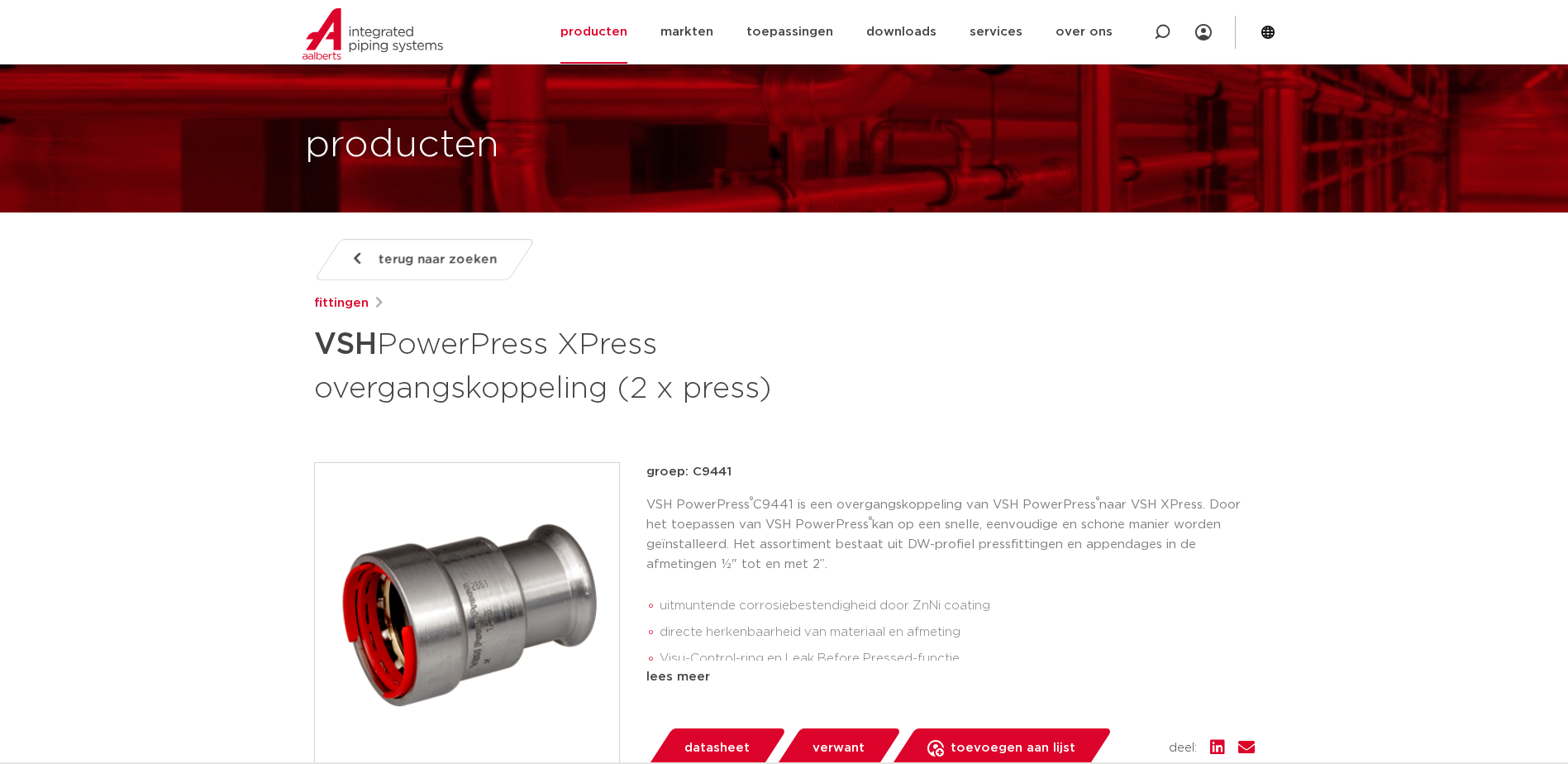
scroll to position [82, 0]
